Goal: Check status: Check status

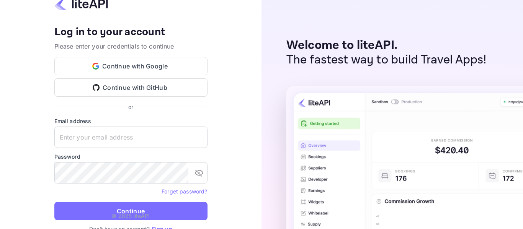
type input "[EMAIL_ADDRESS][DOMAIN_NAME]"
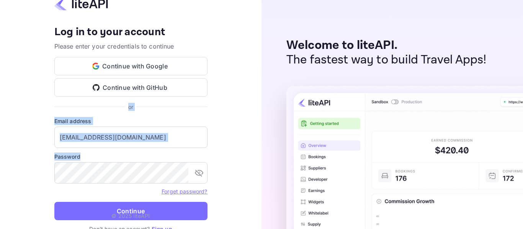
drag, startPoint x: 148, startPoint y: 155, endPoint x: 194, endPoint y: 54, distance: 111.7
click at [194, 54] on div "Your account has been created successfully, a confirmation link has been sent t…" at bounding box center [130, 114] width 153 height 237
click at [231, 109] on div "Your account has been created successfully, a confirmation link has been sent t…" at bounding box center [130, 114] width 261 height 229
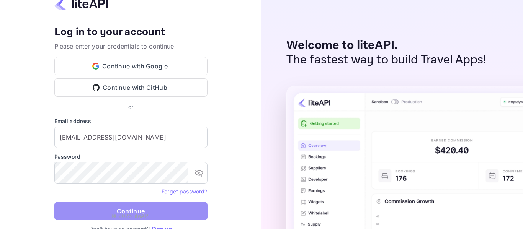
click at [114, 206] on button "Continue" at bounding box center [130, 211] width 153 height 18
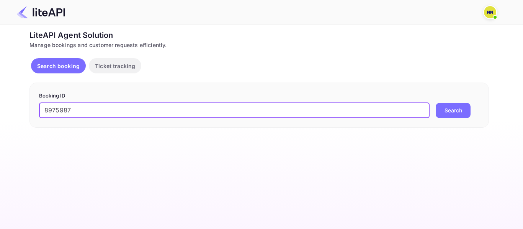
type input "8975987"
click at [452, 114] on button "Search" at bounding box center [453, 110] width 35 height 15
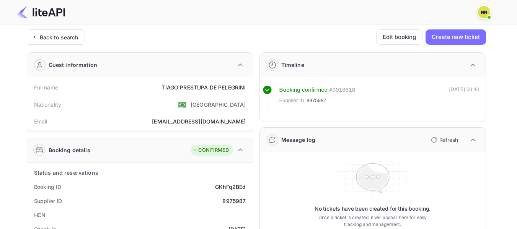
click at [304, 100] on span "Supplier ID:" at bounding box center [292, 101] width 27 height 8
click at [328, 88] on div "Booking confirmed # 3918818" at bounding box center [317, 90] width 76 height 9
click at [340, 88] on div "# 3918818" at bounding box center [342, 90] width 26 height 9
copy div "3918818"
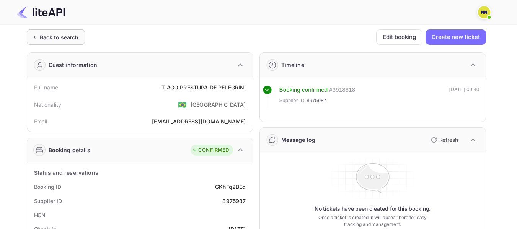
click at [41, 38] on div "Back to search" at bounding box center [59, 37] width 39 height 8
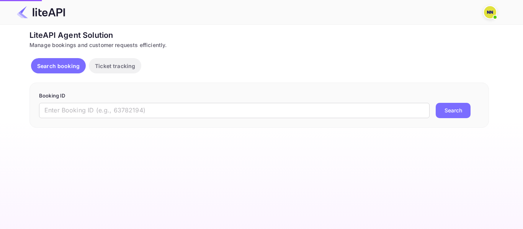
click at [115, 62] on p "Ticket tracking" at bounding box center [115, 66] width 40 height 8
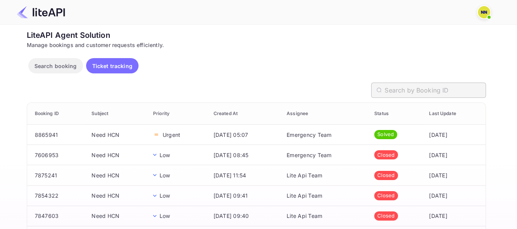
click at [418, 96] on input "text" at bounding box center [435, 90] width 101 height 15
paste input "3918818"
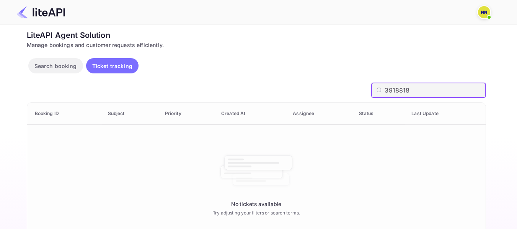
type input "3918818"
click at [29, 58] on div "Search booking Ticket tracking" at bounding box center [84, 65] width 113 height 15
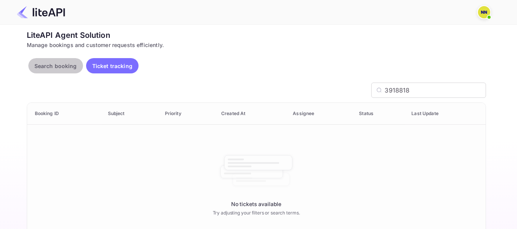
click at [41, 62] on p "Search booking" at bounding box center [55, 66] width 42 height 8
